Goal: Task Accomplishment & Management: Manage account settings

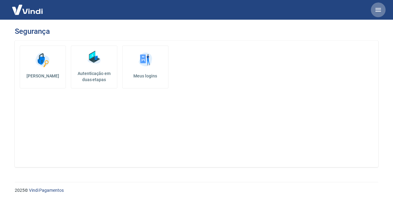
click at [379, 10] on icon "button" at bounding box center [377, 9] width 7 height 7
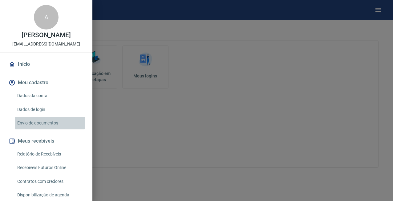
click at [30, 123] on link "Envio de documentos" at bounding box center [50, 123] width 70 height 13
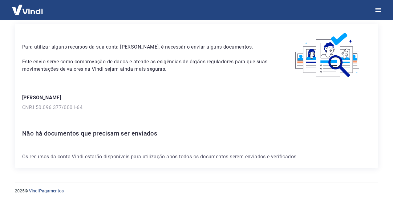
scroll to position [21, 0]
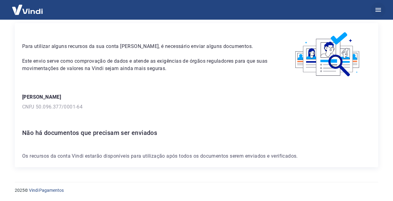
click at [379, 10] on icon "button" at bounding box center [378, 10] width 6 height 4
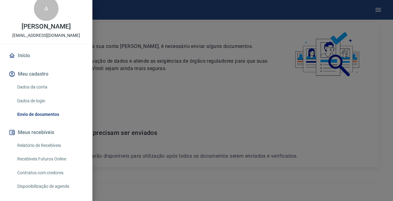
scroll to position [0, 0]
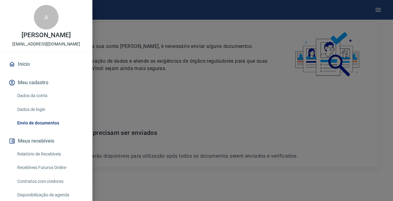
click at [40, 124] on link "Envio de documentos" at bounding box center [50, 123] width 70 height 13
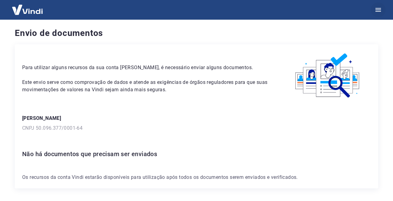
click at [380, 10] on icon "button" at bounding box center [377, 9] width 7 height 7
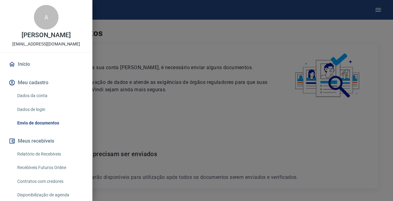
click at [36, 96] on link "Dados da conta" at bounding box center [50, 96] width 70 height 13
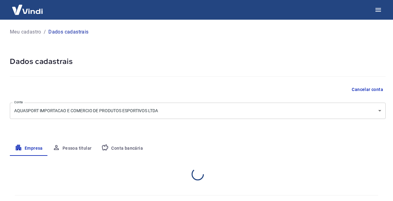
select select "SP"
select select "business"
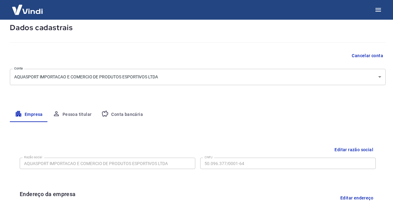
scroll to position [35, 0]
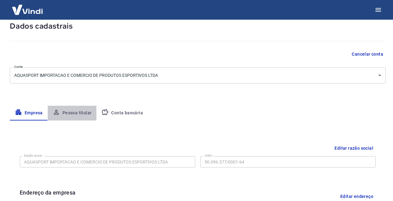
click at [70, 114] on button "Pessoa titular" at bounding box center [72, 113] width 49 height 15
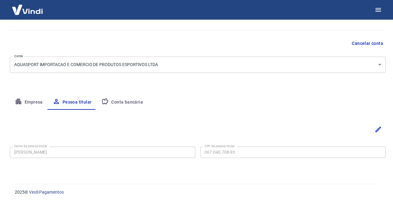
scroll to position [48, 0]
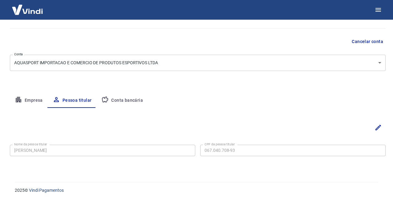
click at [124, 102] on button "Conta bancária" at bounding box center [121, 100] width 51 height 15
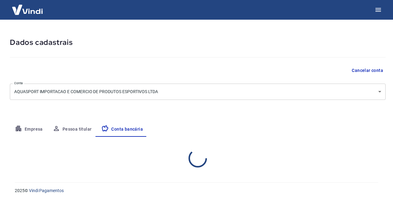
select select "1"
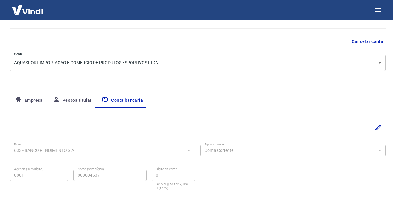
scroll to position [82, 0]
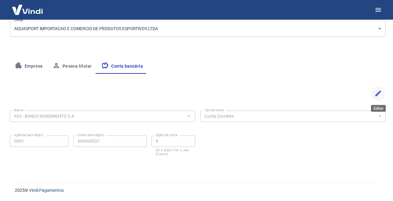
click at [377, 94] on icon "Editar" at bounding box center [378, 94] width 6 height 6
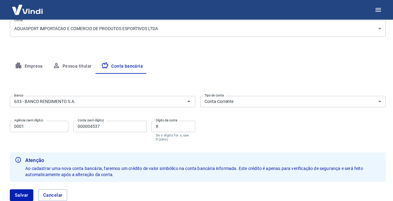
click at [168, 124] on input "8" at bounding box center [173, 126] width 44 height 11
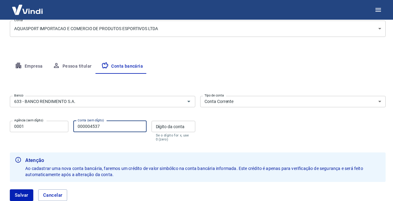
click at [104, 128] on input "000004537" at bounding box center [109, 126] width 73 height 11
click at [107, 138] on div "Conta (sem dígito) 0000045378 Conta (sem dígito)" at bounding box center [109, 131] width 73 height 21
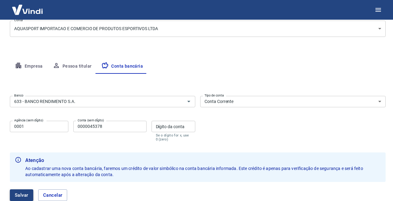
click at [25, 194] on button "Salvar" at bounding box center [21, 196] width 23 height 12
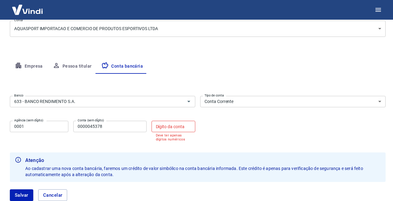
click at [159, 126] on input "Dígito da conta" at bounding box center [173, 126] width 44 height 11
click at [116, 126] on input "0000045378" at bounding box center [109, 126] width 73 height 11
type input "000004537"
click at [163, 126] on input "Dígito da conta" at bounding box center [173, 126] width 44 height 11
type input "8"
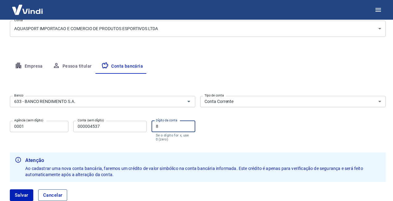
click at [57, 196] on button "Cancelar" at bounding box center [52, 196] width 29 height 12
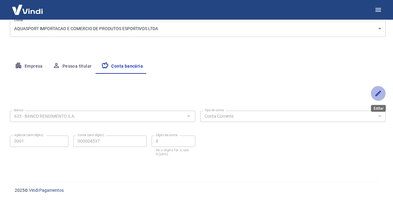
click at [378, 95] on icon "Editar" at bounding box center [377, 93] width 7 height 7
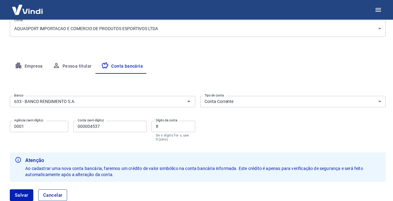
click at [58, 195] on button "Cancelar" at bounding box center [52, 196] width 29 height 12
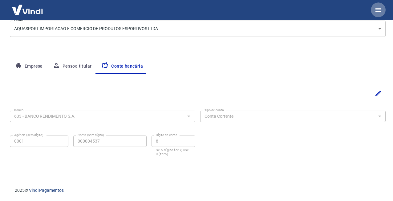
click at [381, 9] on icon "button" at bounding box center [377, 9] width 7 height 7
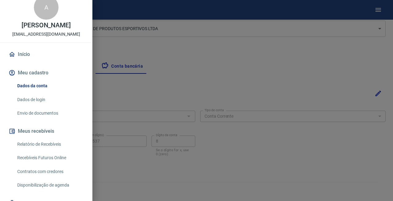
scroll to position [0, 0]
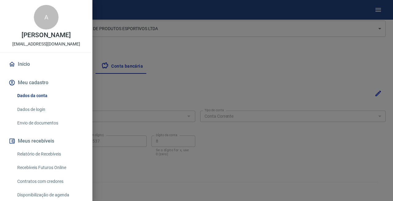
click at [263, 61] on div at bounding box center [196, 100] width 393 height 201
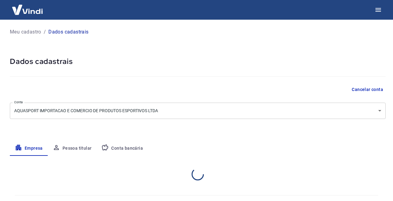
select select "SP"
select select "business"
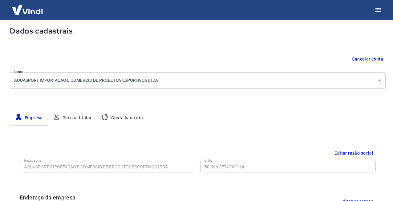
scroll to position [32, 0]
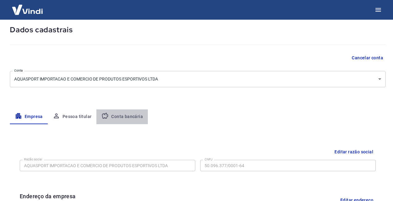
click at [134, 118] on button "Conta bancária" at bounding box center [121, 117] width 51 height 15
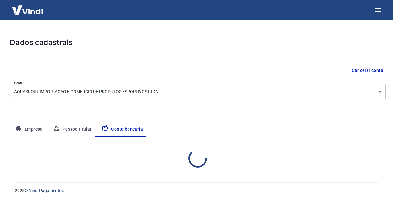
select select "1"
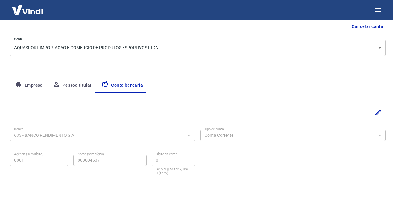
scroll to position [82, 0]
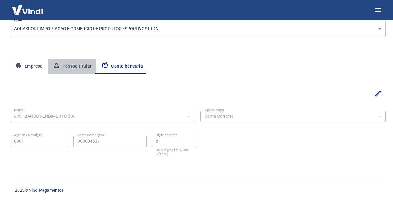
click at [75, 67] on button "Pessoa titular" at bounding box center [72, 66] width 49 height 15
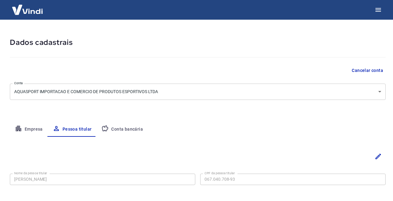
scroll to position [48, 0]
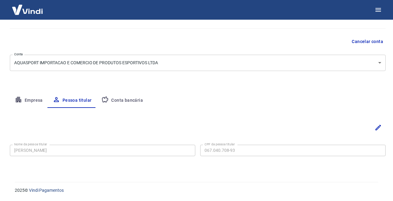
click at [30, 99] on button "Empresa" at bounding box center [29, 100] width 38 height 15
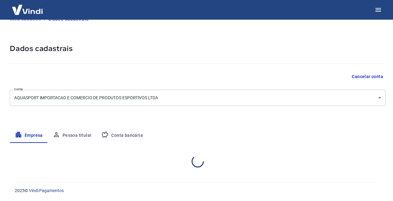
select select "SP"
select select "business"
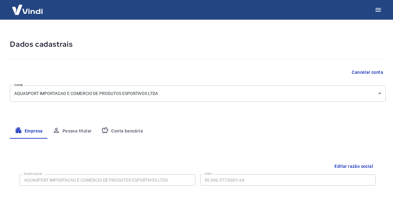
scroll to position [0, 0]
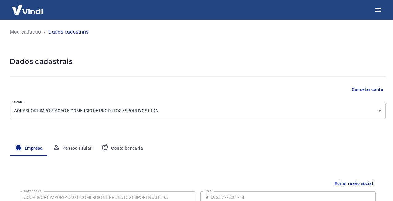
click at [128, 150] on button "Conta bancária" at bounding box center [121, 148] width 51 height 15
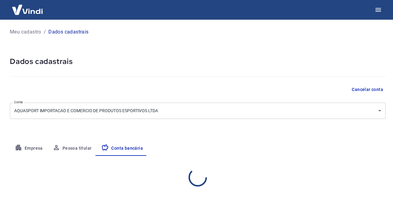
select select "1"
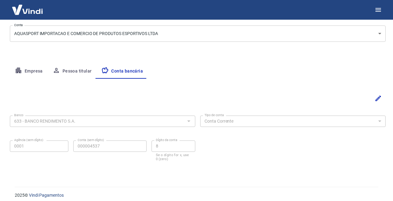
scroll to position [82, 0]
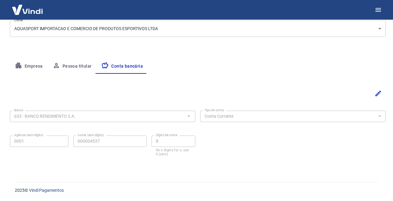
click at [72, 65] on button "Pessoa titular" at bounding box center [72, 66] width 49 height 15
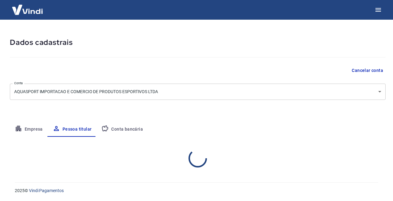
scroll to position [48, 0]
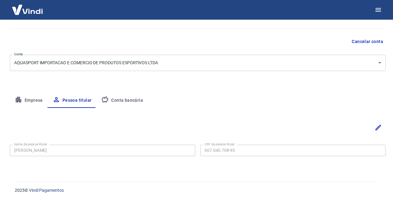
click at [30, 102] on button "Empresa" at bounding box center [29, 100] width 38 height 15
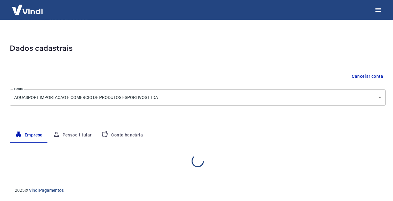
select select "SP"
select select "business"
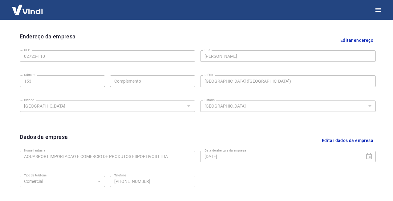
scroll to position [186, 0]
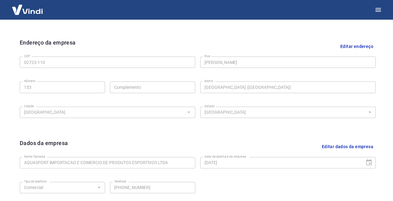
click at [30, 13] on img at bounding box center [27, 9] width 40 height 19
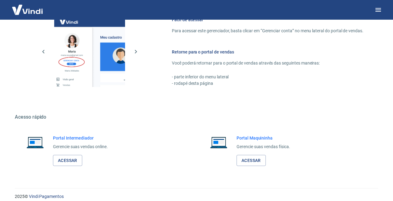
scroll to position [334, 0]
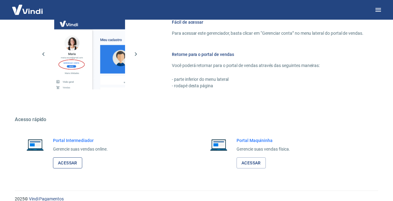
click at [72, 165] on link "Acessar" at bounding box center [67, 163] width 29 height 11
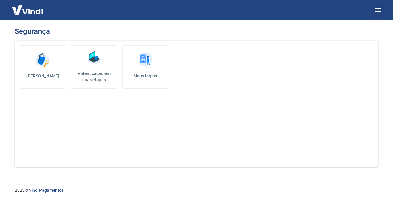
click at [376, 11] on icon "button" at bounding box center [378, 10] width 6 height 4
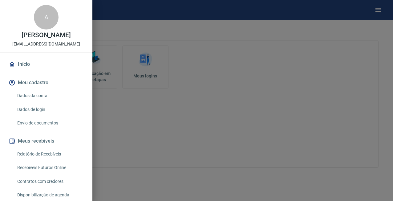
click at [33, 95] on link "Dados da conta" at bounding box center [50, 96] width 70 height 13
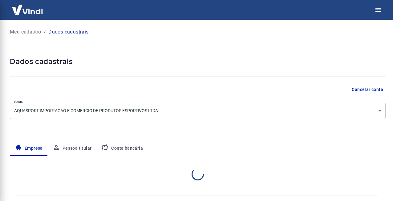
select select "SP"
select select "business"
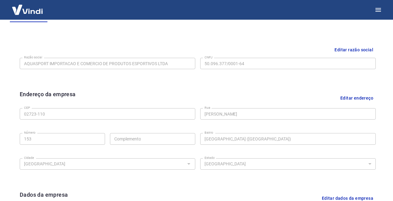
scroll to position [43, 0]
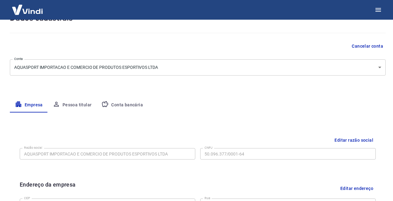
click at [124, 106] on button "Conta bancária" at bounding box center [121, 105] width 51 height 15
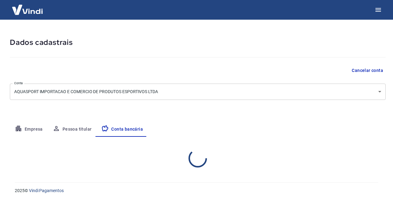
select select "1"
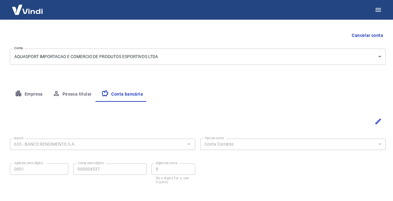
scroll to position [53, 0]
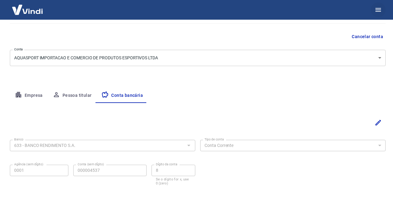
click at [378, 10] on icon "button" at bounding box center [378, 10] width 6 height 4
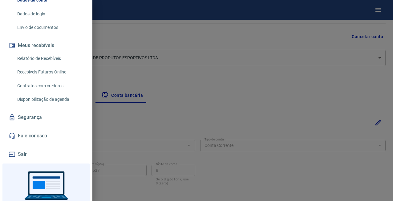
scroll to position [132, 0]
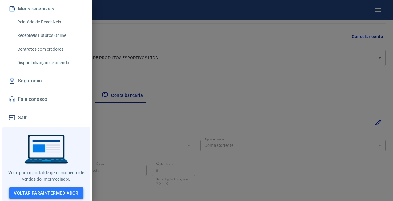
click at [51, 192] on link "Voltar para Intermediador" at bounding box center [46, 193] width 75 height 11
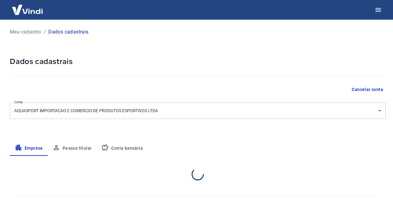
select select "SP"
select select "business"
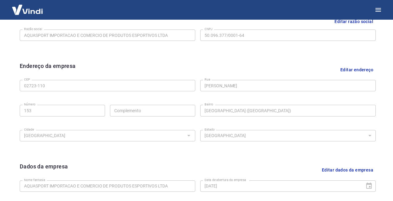
scroll to position [167, 0]
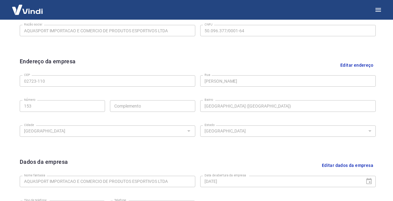
click at [345, 65] on button "Editar endereço" at bounding box center [357, 65] width 38 height 16
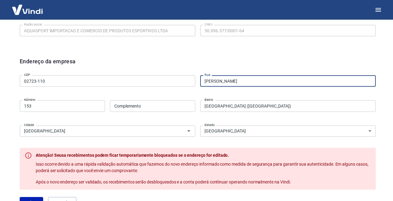
drag, startPoint x: 252, startPoint y: 83, endPoint x: 186, endPoint y: 81, distance: 66.8
click at [186, 81] on div "CEP 02723-110 CEP [GEOGRAPHIC_DATA] Número 153 Número Complemento Complemento […" at bounding box center [198, 105] width 356 height 65
click at [258, 79] on input "[PERSON_NAME]" at bounding box center [288, 80] width 176 height 11
click at [257, 84] on input "[PERSON_NAME]" at bounding box center [288, 80] width 176 height 11
type input "Rua [PERSON_NAME]"
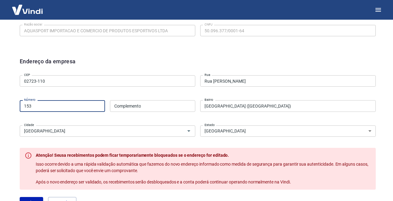
drag, startPoint x: 44, startPoint y: 107, endPoint x: 5, endPoint y: 106, distance: 39.4
click at [5, 106] on div "Meu cadastro / Dados cadastrais Dados cadastrais Cancelar conta Conta AQUASPORT…" at bounding box center [197, 86] width 390 height 466
type input "475"
click at [126, 118] on div "CEP 02723-110 CEP [GEOGRAPHIC_DATA] Pickel [GEOGRAPHIC_DATA] Número Complemento…" at bounding box center [198, 105] width 356 height 65
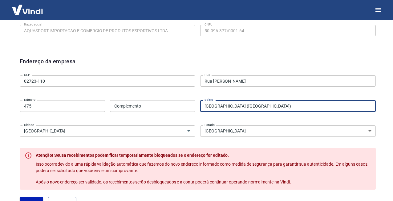
drag, startPoint x: 263, startPoint y: 107, endPoint x: 161, endPoint y: 104, distance: 101.9
click at [161, 104] on div "CEP 02723-110 CEP [GEOGRAPHIC_DATA] Pickel [GEOGRAPHIC_DATA] Número Complemento…" at bounding box center [198, 105] width 356 height 65
type input "[GEOGRAPHIC_DATA]"
click at [166, 118] on div "CEP 02723-110 CEP [GEOGRAPHIC_DATA] Pickel [GEOGRAPHIC_DATA] Número Complemento…" at bounding box center [198, 105] width 356 height 65
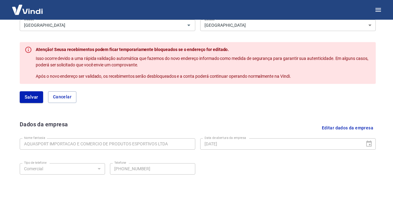
scroll to position [279, 0]
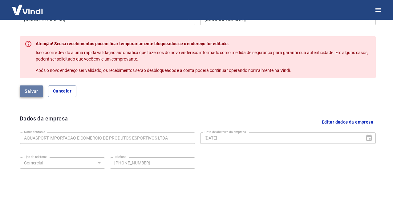
click at [33, 91] on button "Salvar" at bounding box center [31, 92] width 23 height 12
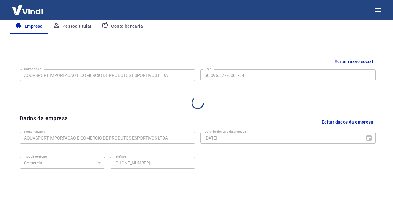
scroll to position [210, 0]
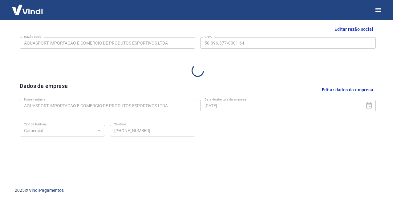
select select "SP"
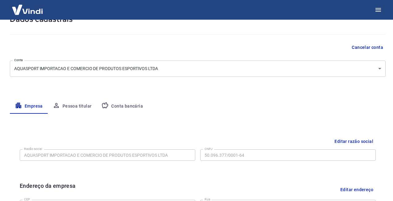
scroll to position [0, 0]
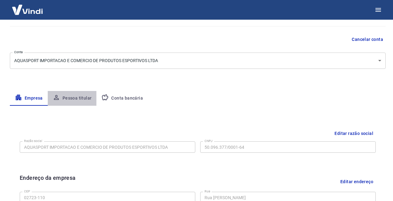
click at [72, 99] on button "Pessoa titular" at bounding box center [72, 98] width 49 height 15
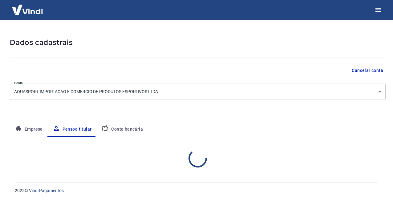
scroll to position [48, 0]
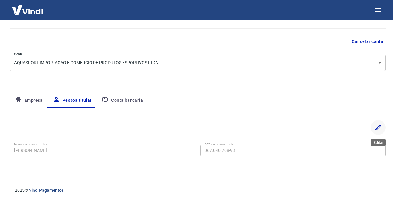
click at [381, 127] on icon "Editar" at bounding box center [377, 127] width 7 height 7
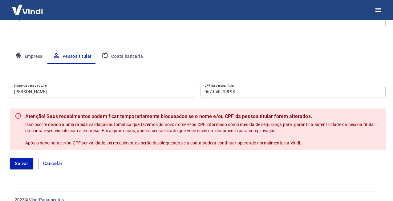
scroll to position [93, 0]
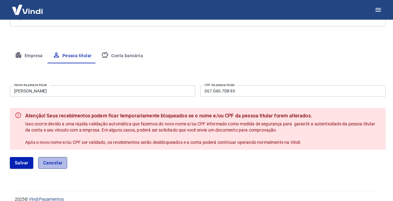
click at [50, 162] on button "Cancelar" at bounding box center [52, 163] width 29 height 12
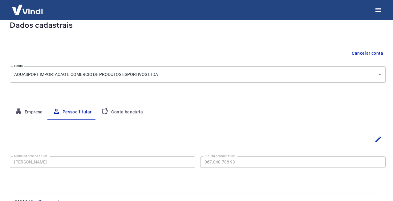
scroll to position [48, 0]
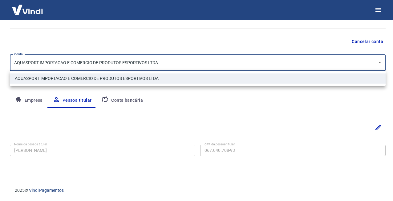
click at [378, 65] on body "Meu cadastro / Dados cadastrais Dados cadastrais Cancelar conta Conta AQUASPORT…" at bounding box center [196, 52] width 393 height 201
click at [364, 98] on div at bounding box center [196, 100] width 393 height 201
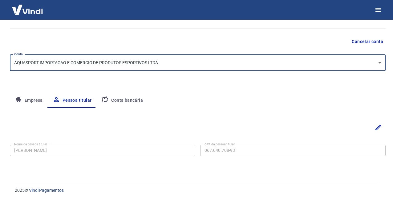
click at [132, 98] on button "Conta bancária" at bounding box center [121, 100] width 51 height 15
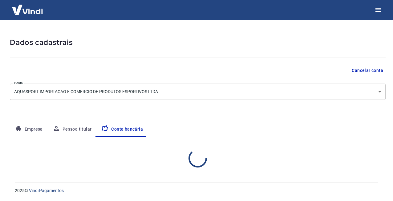
select select "1"
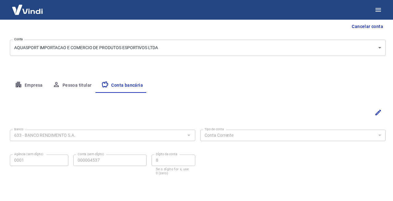
scroll to position [63, 0]
click at [34, 83] on button "Empresa" at bounding box center [29, 85] width 38 height 15
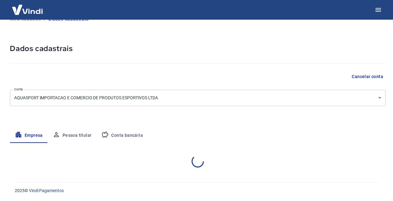
select select "SP"
select select "business"
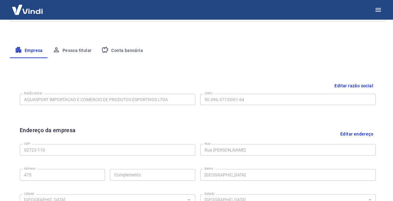
scroll to position [91, 0]
